Goal: Task Accomplishment & Management: Manage account settings

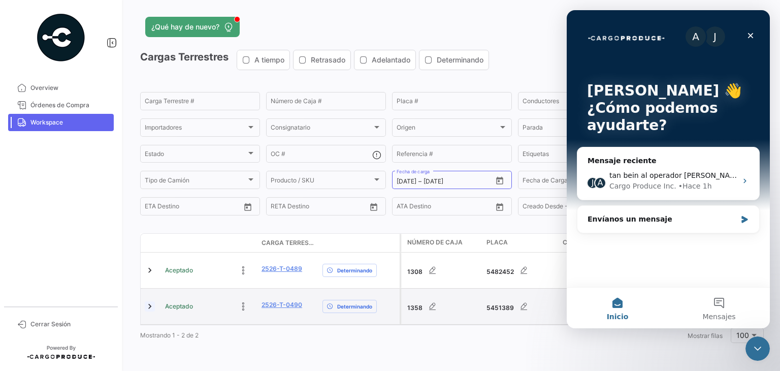
click at [150, 303] on link at bounding box center [150, 306] width 10 height 10
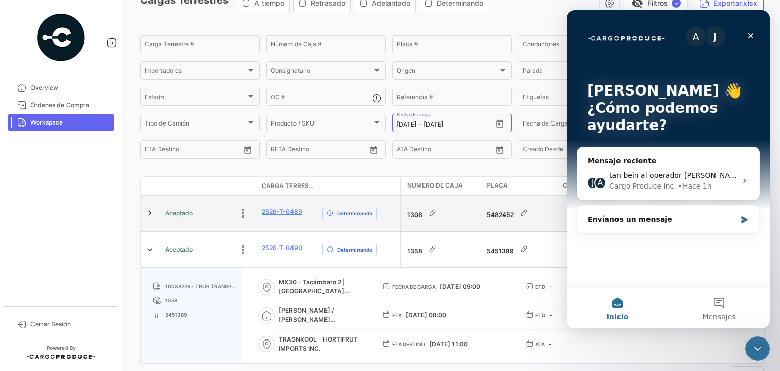
scroll to position [95, 0]
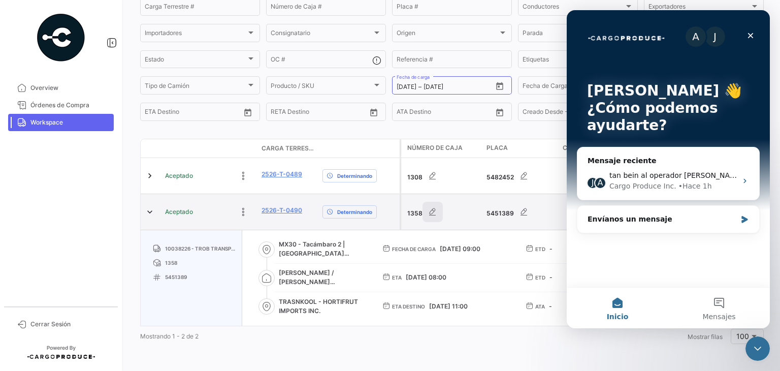
click at [432, 212] on icon "button" at bounding box center [433, 212] width 10 height 10
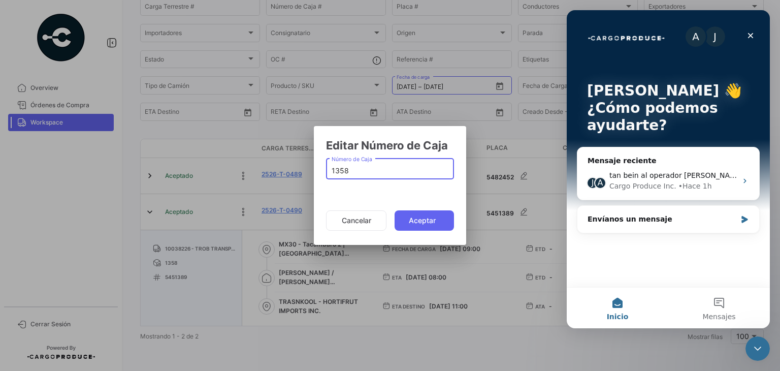
click at [339, 170] on input "1358" at bounding box center [390, 171] width 117 height 9
click at [339, 170] on input "28UM9S" at bounding box center [390, 171] width 117 height 9
type input "4017"
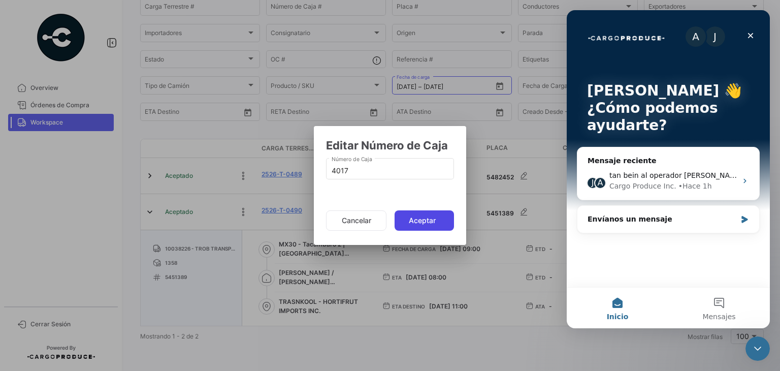
click at [419, 224] on button "Aceptar" at bounding box center [424, 220] width 59 height 20
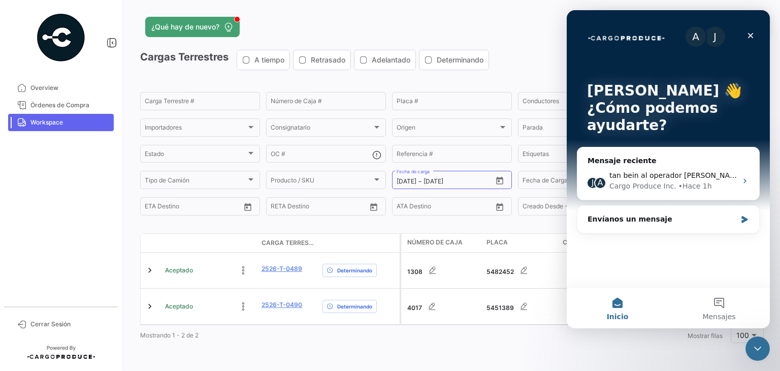
scroll to position [0, 0]
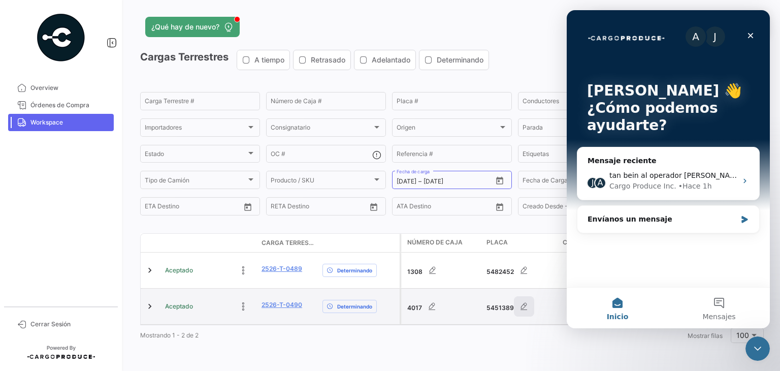
click at [517, 301] on button "button" at bounding box center [524, 306] width 20 height 20
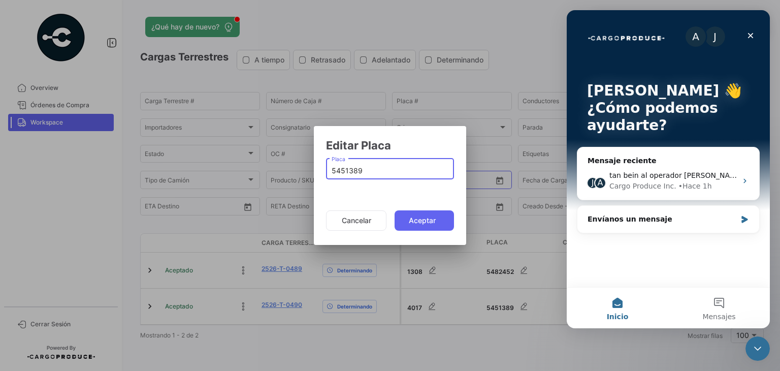
click at [346, 167] on input "5451389" at bounding box center [390, 171] width 117 height 9
paste input "28UM9S"
type input "28UM9S"
click at [423, 222] on button "Aceptar" at bounding box center [424, 220] width 59 height 20
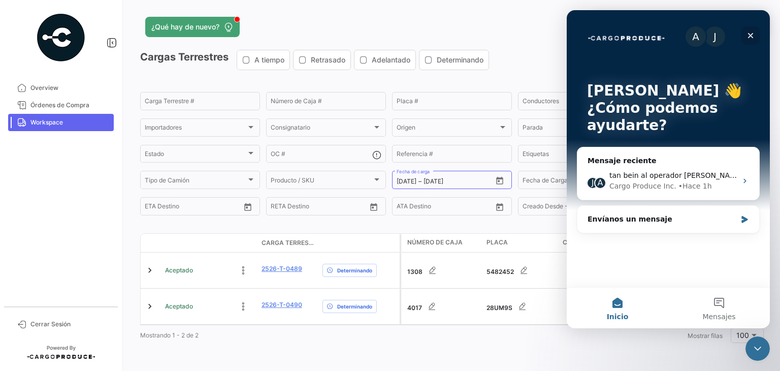
click at [752, 34] on icon "Cerrar" at bounding box center [751, 35] width 8 height 8
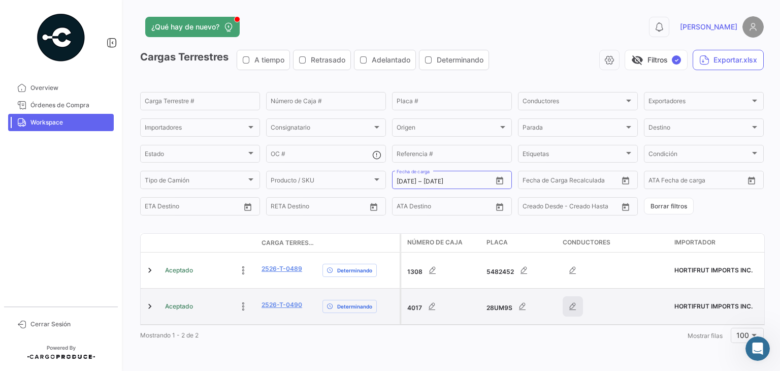
click at [569, 308] on button "button" at bounding box center [573, 306] width 20 height 20
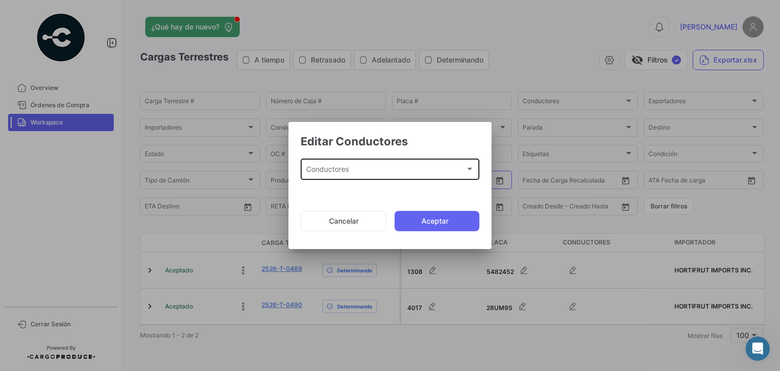
click at [382, 167] on div "Conductores" at bounding box center [385, 171] width 159 height 9
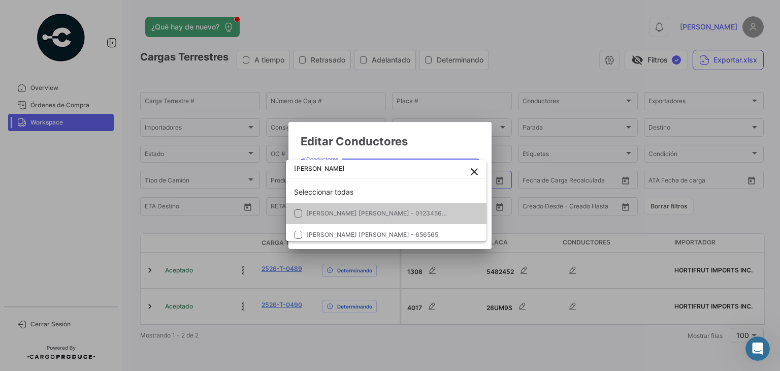
type input "[PERSON_NAME]"
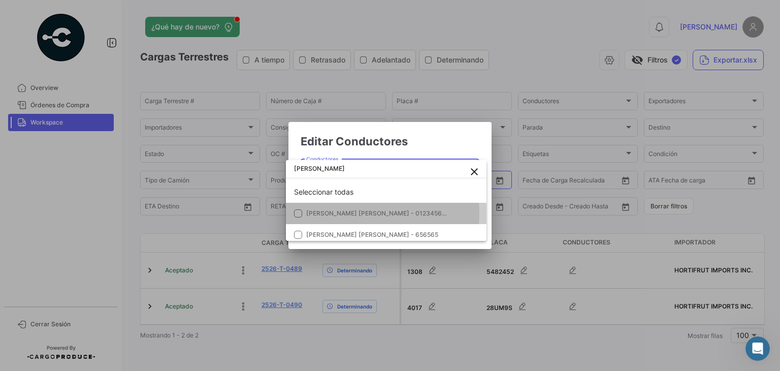
click at [348, 213] on span "[PERSON_NAME] [PERSON_NAME] - 012345678" at bounding box center [377, 213] width 143 height 8
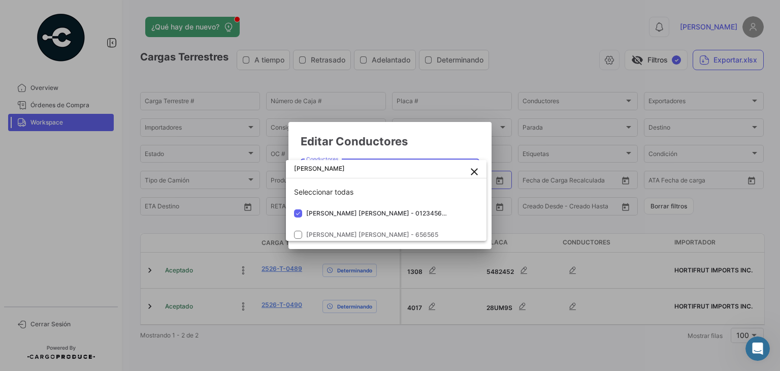
click at [429, 136] on div at bounding box center [390, 185] width 780 height 371
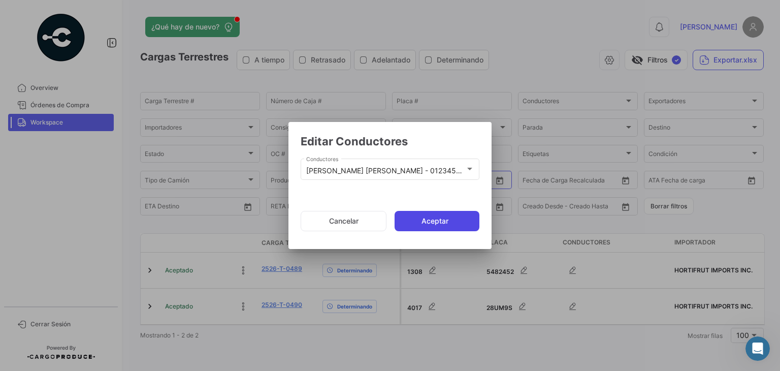
click at [434, 222] on button "Aceptar" at bounding box center [437, 221] width 85 height 20
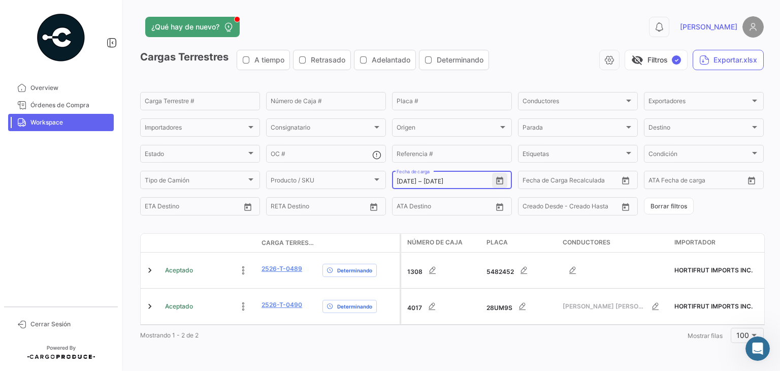
click at [497, 183] on icon "Open calendar" at bounding box center [499, 180] width 9 height 9
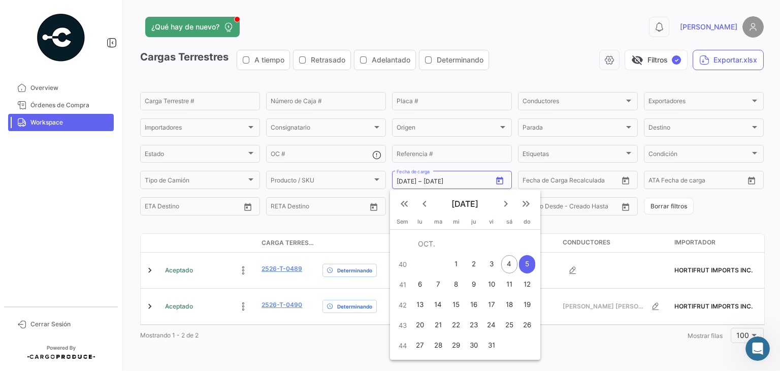
click at [492, 264] on div "3" at bounding box center [492, 264] width 16 height 18
type input "[DATE]"
click at [492, 264] on div "3" at bounding box center [492, 264] width 16 height 18
type input "[DATE]"
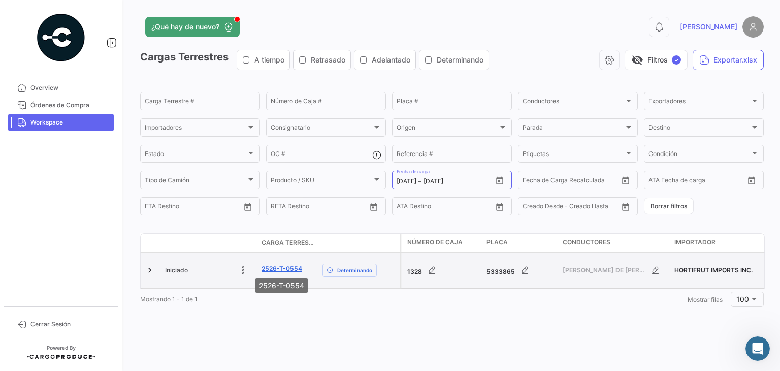
click at [270, 269] on link "2526-T-0554" at bounding box center [282, 268] width 41 height 9
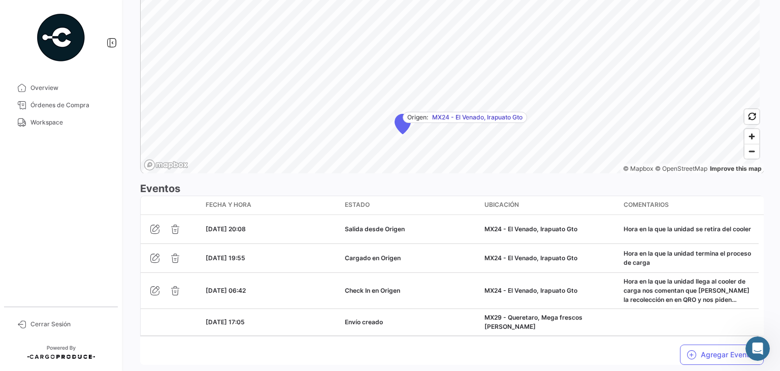
scroll to position [746, 0]
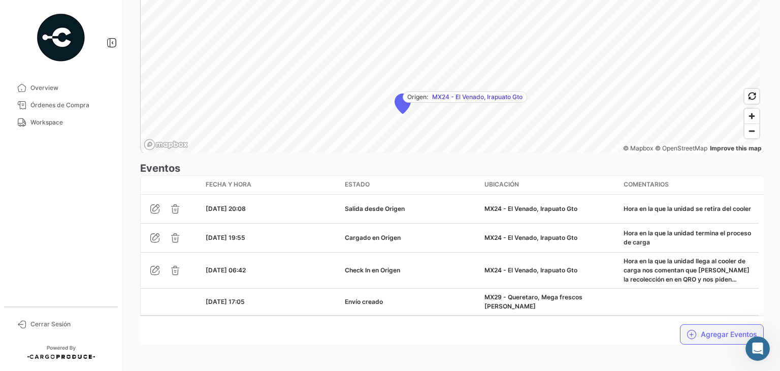
click at [687, 329] on icon "button" at bounding box center [692, 334] width 10 height 10
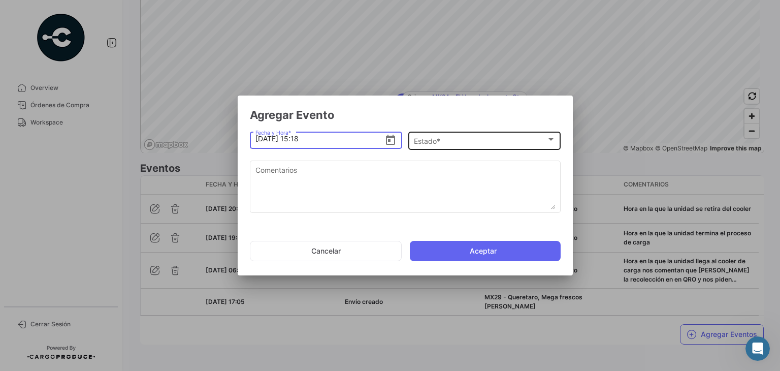
type input "[DATE] 15:18"
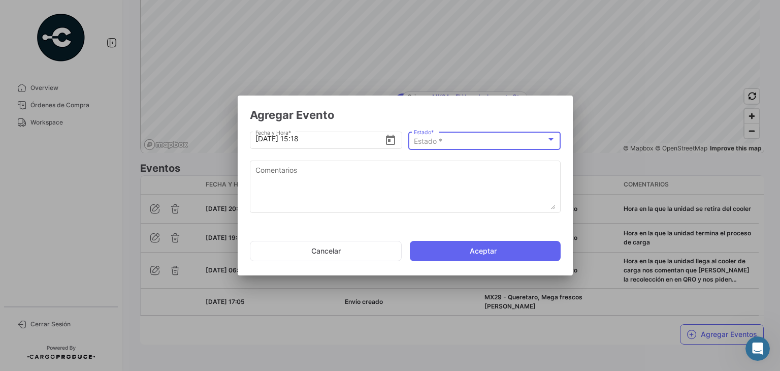
click at [448, 141] on div "Estado *" at bounding box center [480, 141] width 133 height 9
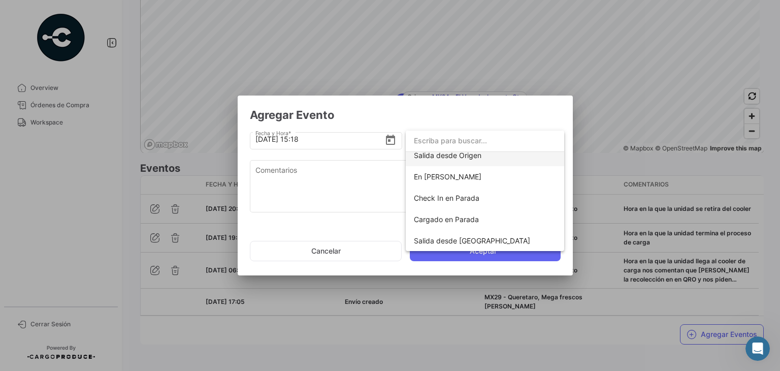
scroll to position [80, 0]
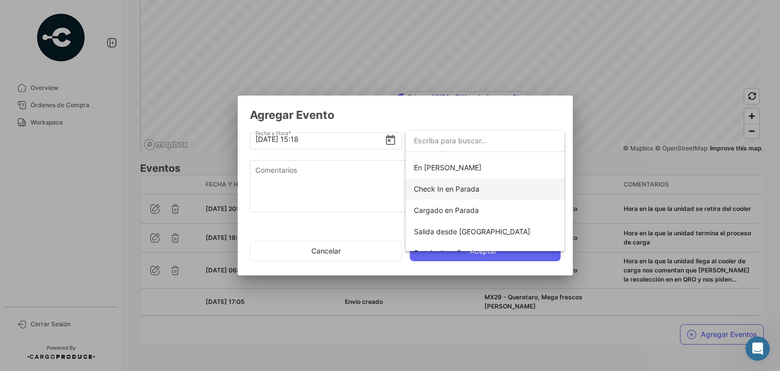
click at [442, 190] on span "Check In en Parada" at bounding box center [447, 188] width 66 height 9
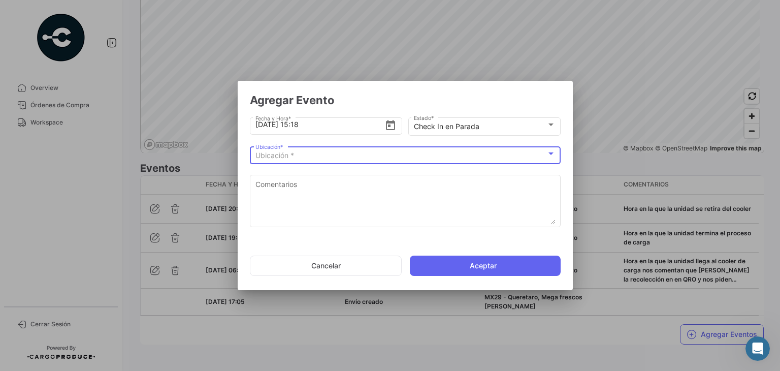
click at [331, 151] on div "Ubicación *" at bounding box center [400, 155] width 291 height 9
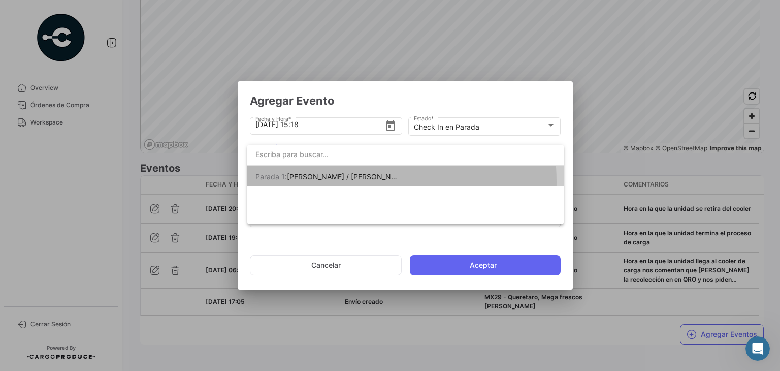
click at [338, 181] on span "[PERSON_NAME] 1: [PERSON_NAME] / [PERSON_NAME] [PERSON_NAME]" at bounding box center [326, 176] width 142 height 21
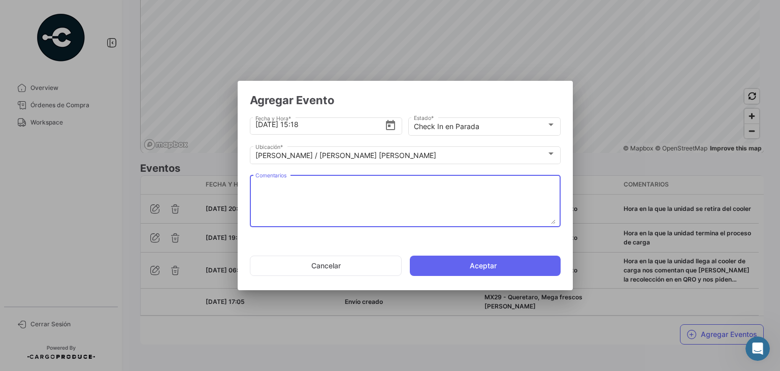
click at [313, 197] on textarea "Comentarios" at bounding box center [405, 201] width 300 height 45
paste textarea "Hora de llegada a frontera"
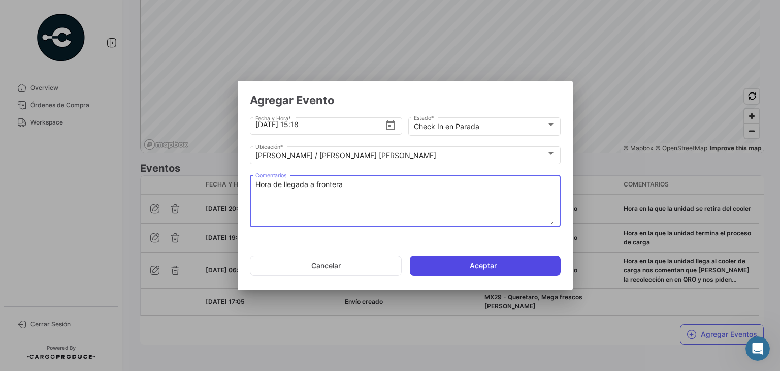
type textarea "Hora de llegada a frontera"
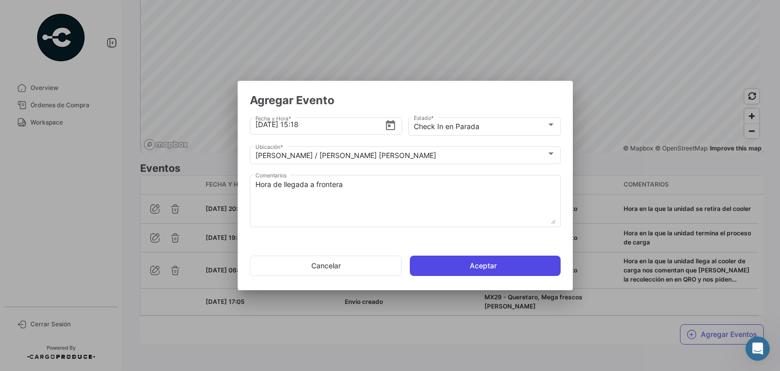
click at [455, 263] on button "Aceptar" at bounding box center [485, 265] width 151 height 20
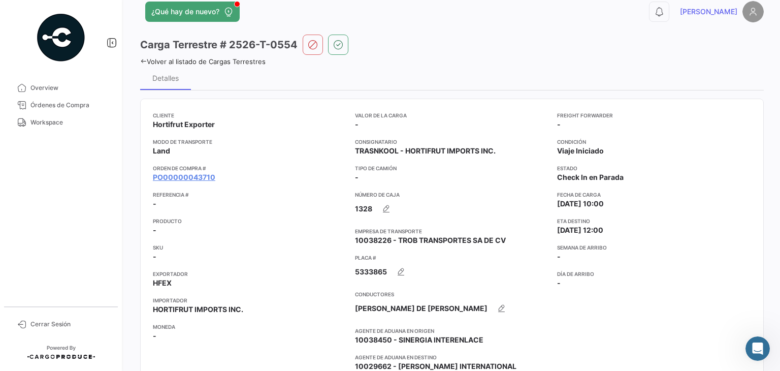
scroll to position [14, 0]
click at [189, 177] on link "PO00000043710" at bounding box center [184, 178] width 62 height 10
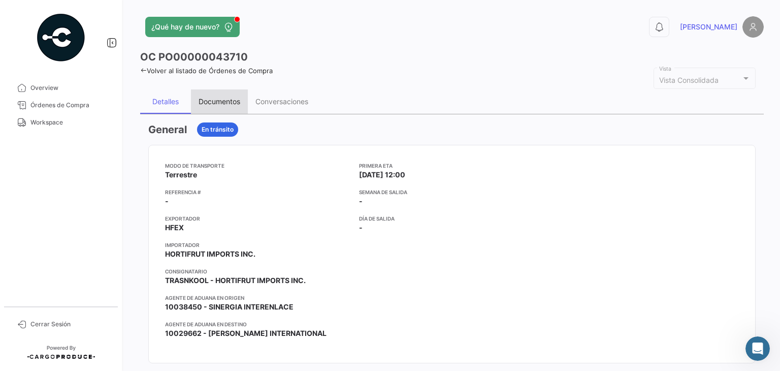
click at [223, 95] on div "Documentos" at bounding box center [219, 101] width 57 height 24
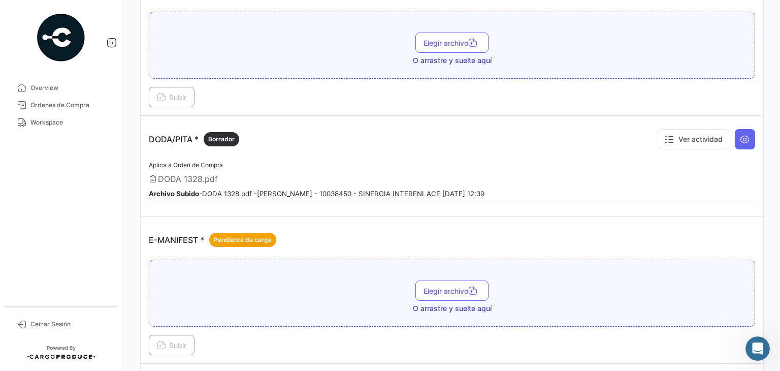
scroll to position [568, 0]
click at [742, 136] on icon at bounding box center [745, 138] width 10 height 10
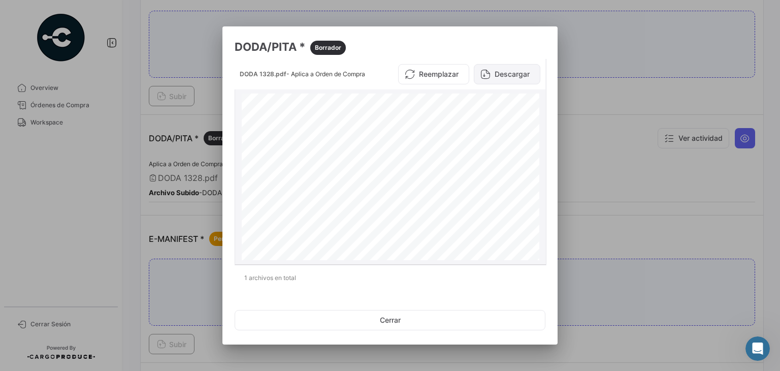
click at [500, 77] on button "Descargar" at bounding box center [507, 74] width 67 height 20
click at [166, 104] on div at bounding box center [390, 185] width 780 height 371
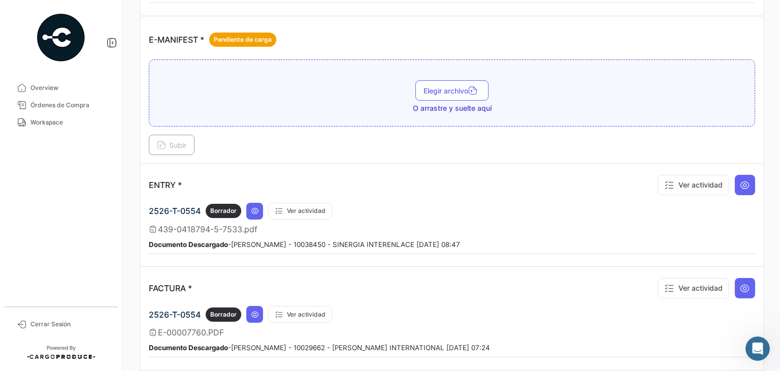
scroll to position [769, 0]
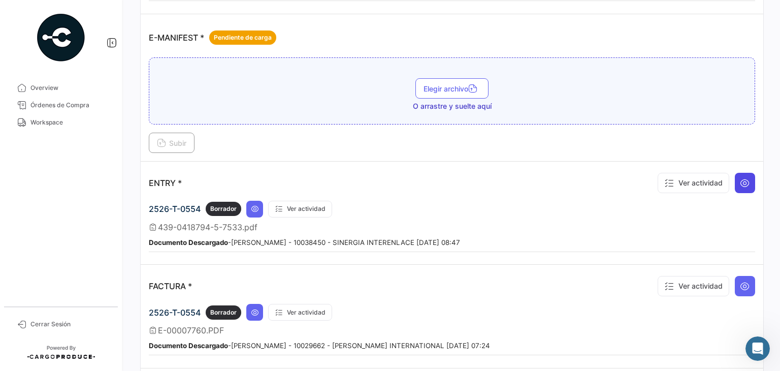
click at [740, 183] on button at bounding box center [745, 183] width 20 height 20
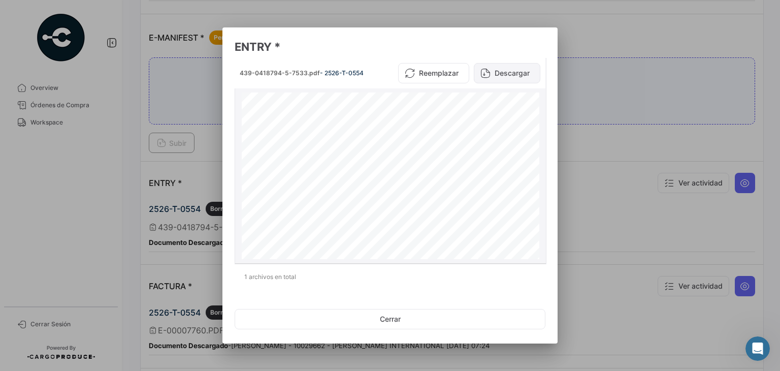
click at [521, 76] on button "Descargar" at bounding box center [507, 73] width 67 height 20
click at [189, 183] on div at bounding box center [390, 185] width 780 height 371
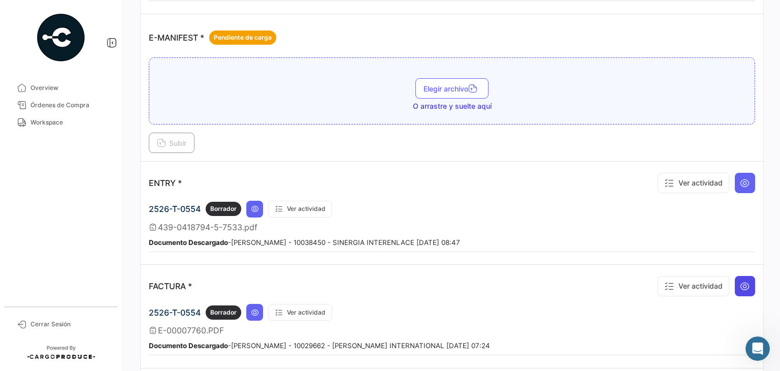
click at [741, 281] on icon at bounding box center [745, 286] width 10 height 10
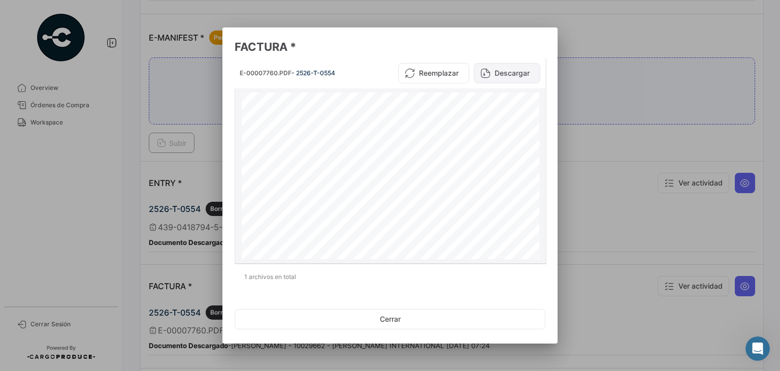
click at [504, 72] on button "Descargar" at bounding box center [507, 73] width 67 height 20
click at [193, 181] on div at bounding box center [390, 185] width 780 height 371
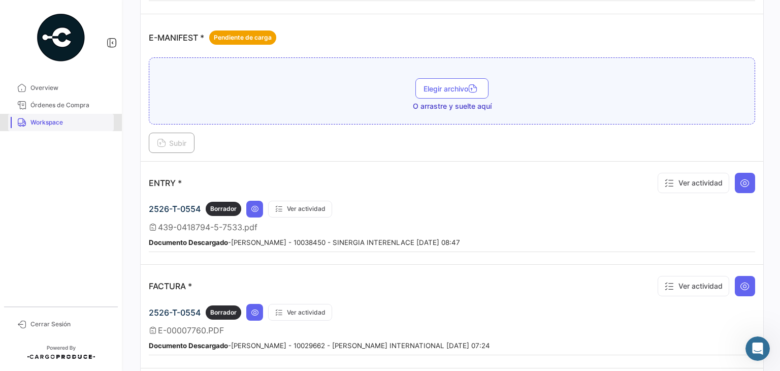
click at [69, 124] on span "Workspace" at bounding box center [69, 122] width 79 height 9
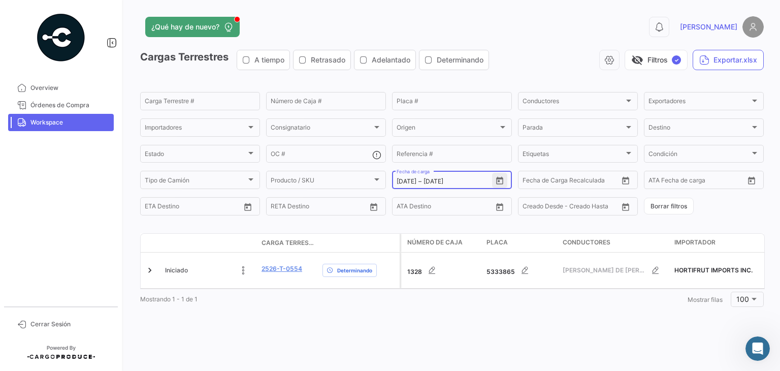
click at [501, 181] on icon "Open calendar" at bounding box center [499, 180] width 9 height 9
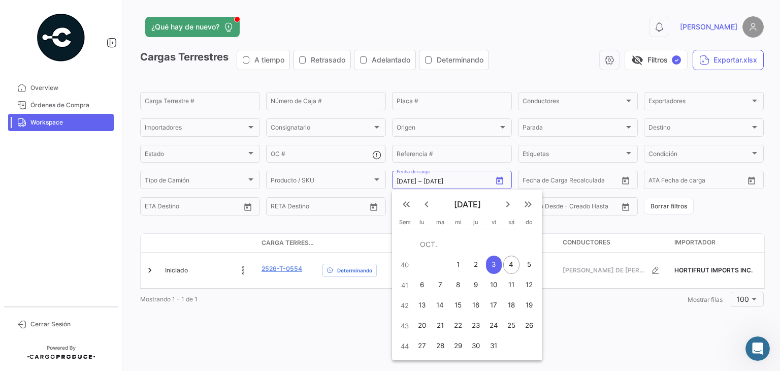
click at [475, 265] on div "2" at bounding box center [476, 264] width 16 height 18
type input "[DATE]"
click at [475, 265] on div "2" at bounding box center [476, 264] width 16 height 18
type input "[DATE]"
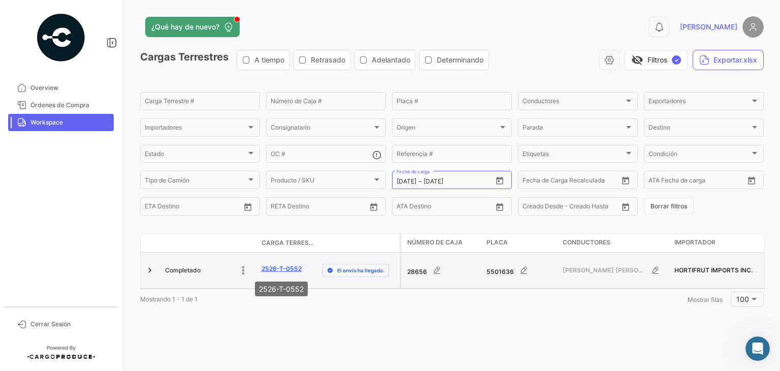
click at [283, 267] on link "2526-T-0552" at bounding box center [282, 268] width 40 height 9
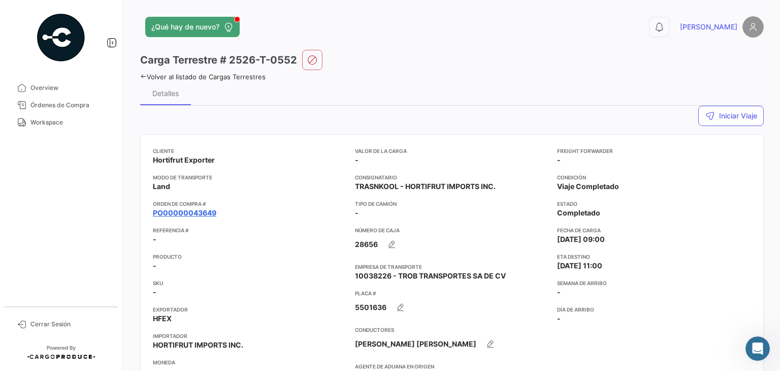
click at [201, 212] on link "PO00000043649" at bounding box center [184, 213] width 63 height 10
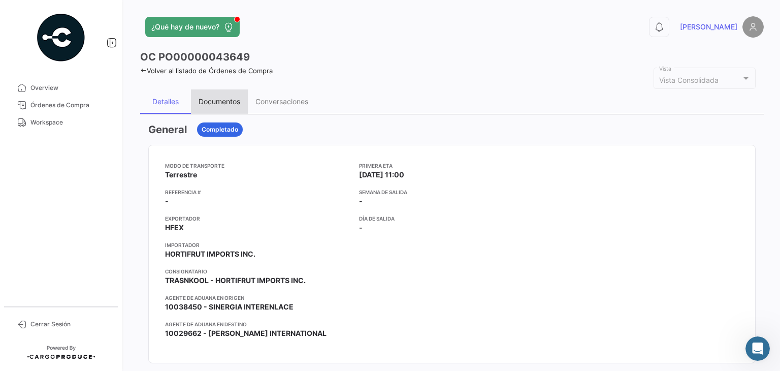
click at [222, 89] on div "Documentos" at bounding box center [219, 101] width 57 height 24
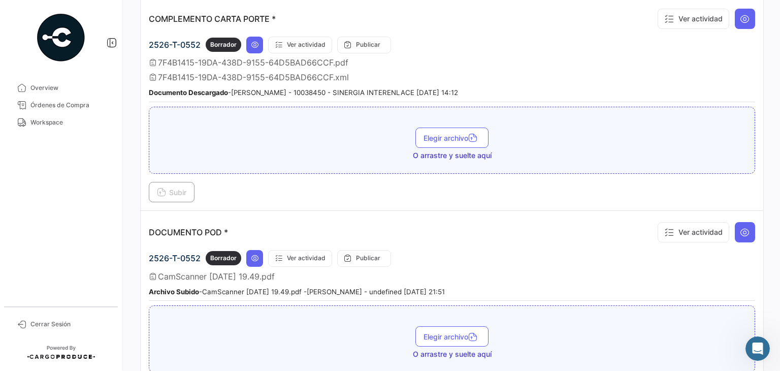
scroll to position [369, 0]
